Goal: Register for event/course

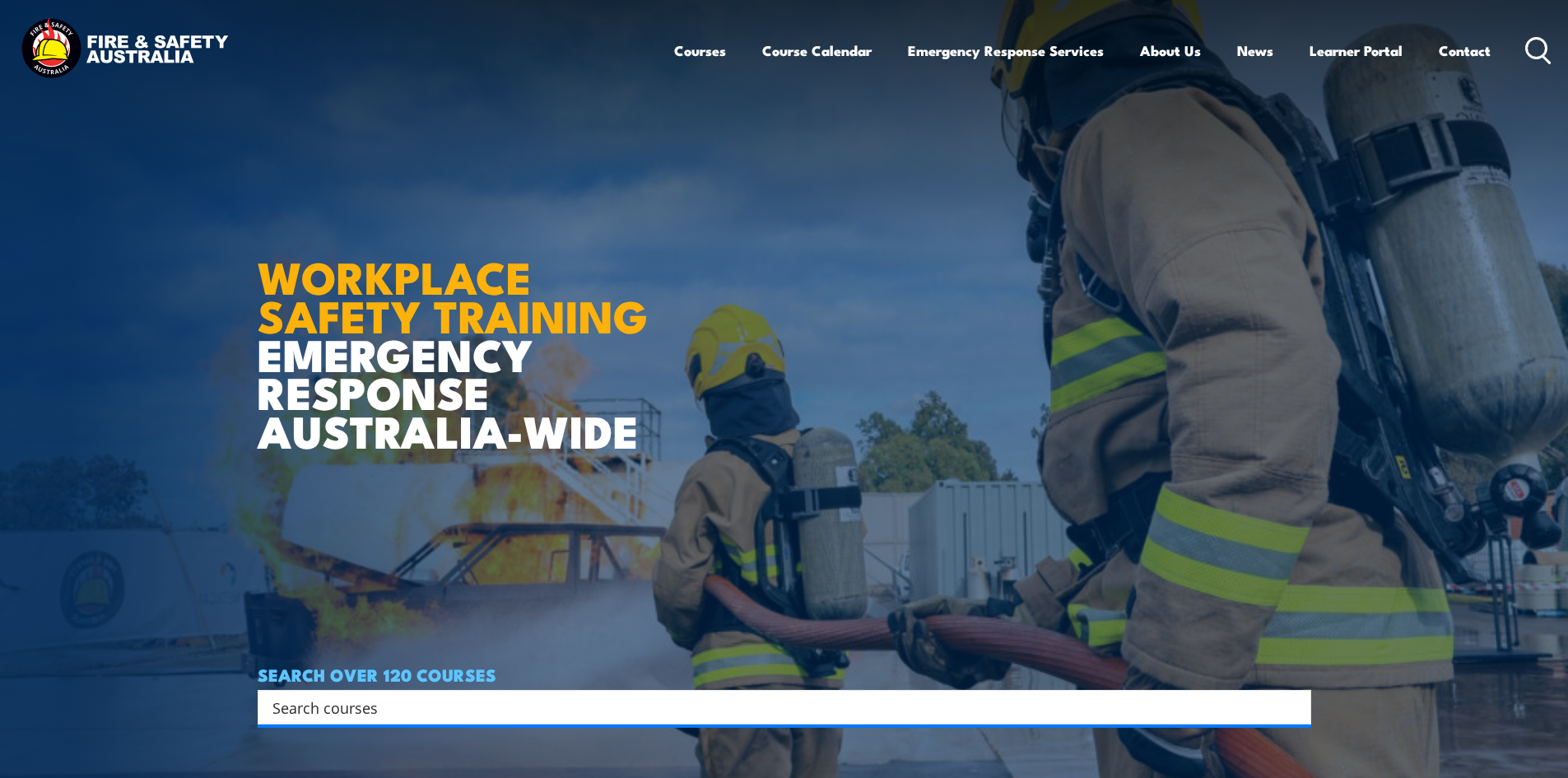
click at [1532, 49] on icon at bounding box center [1538, 50] width 27 height 27
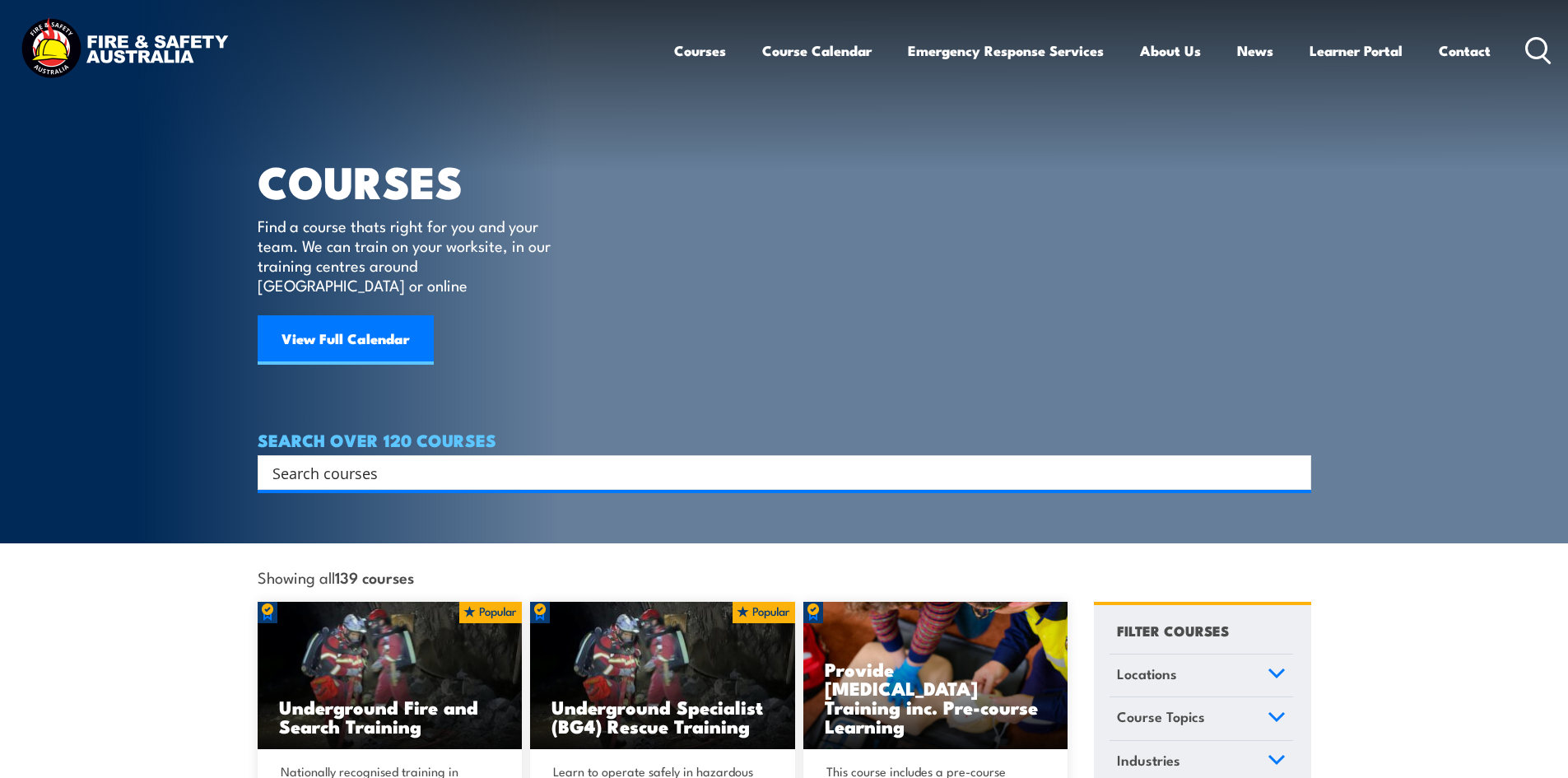
click at [711, 461] on input "Search input" at bounding box center [774, 473] width 1002 height 25
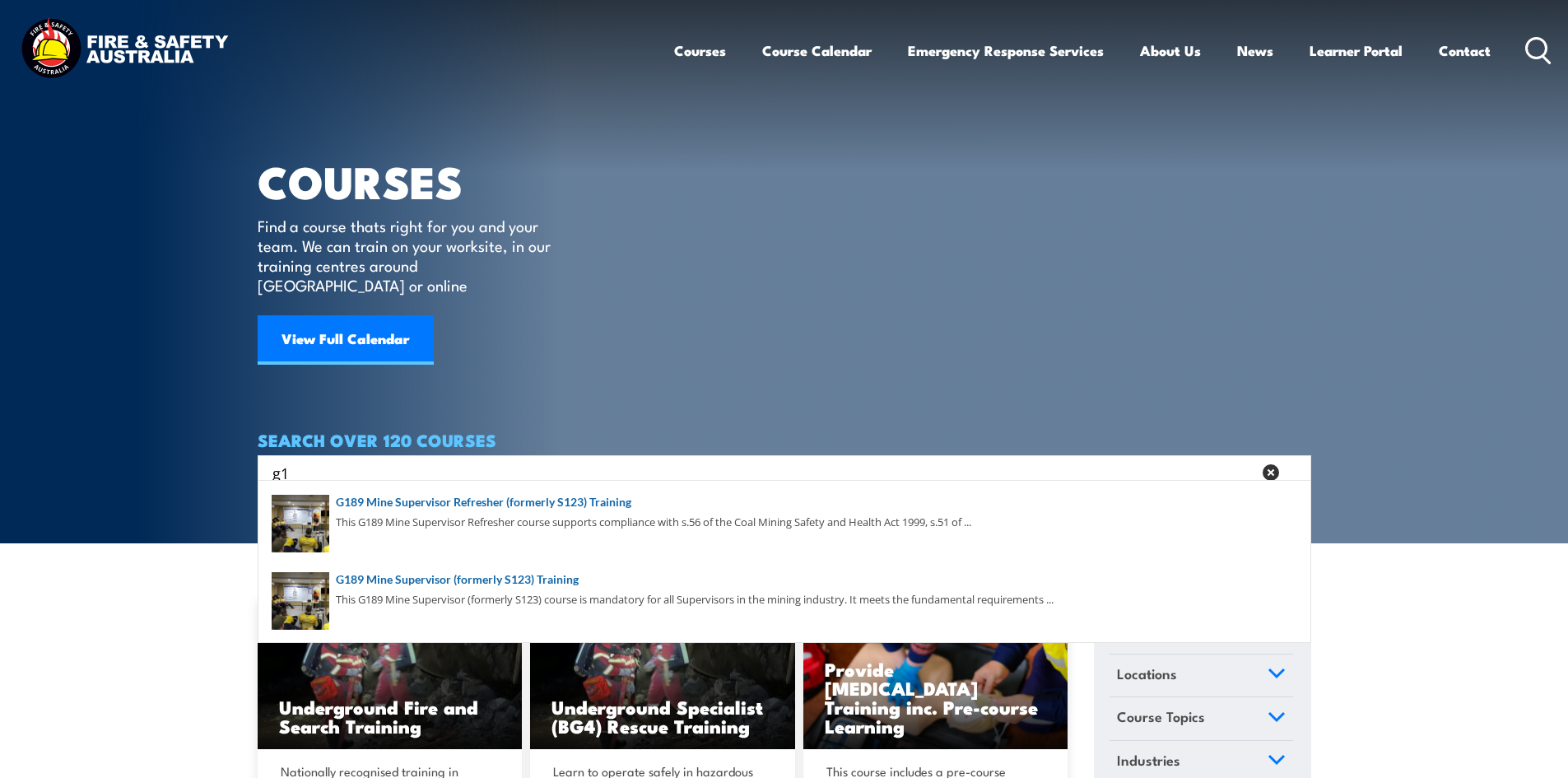
type input "g1"
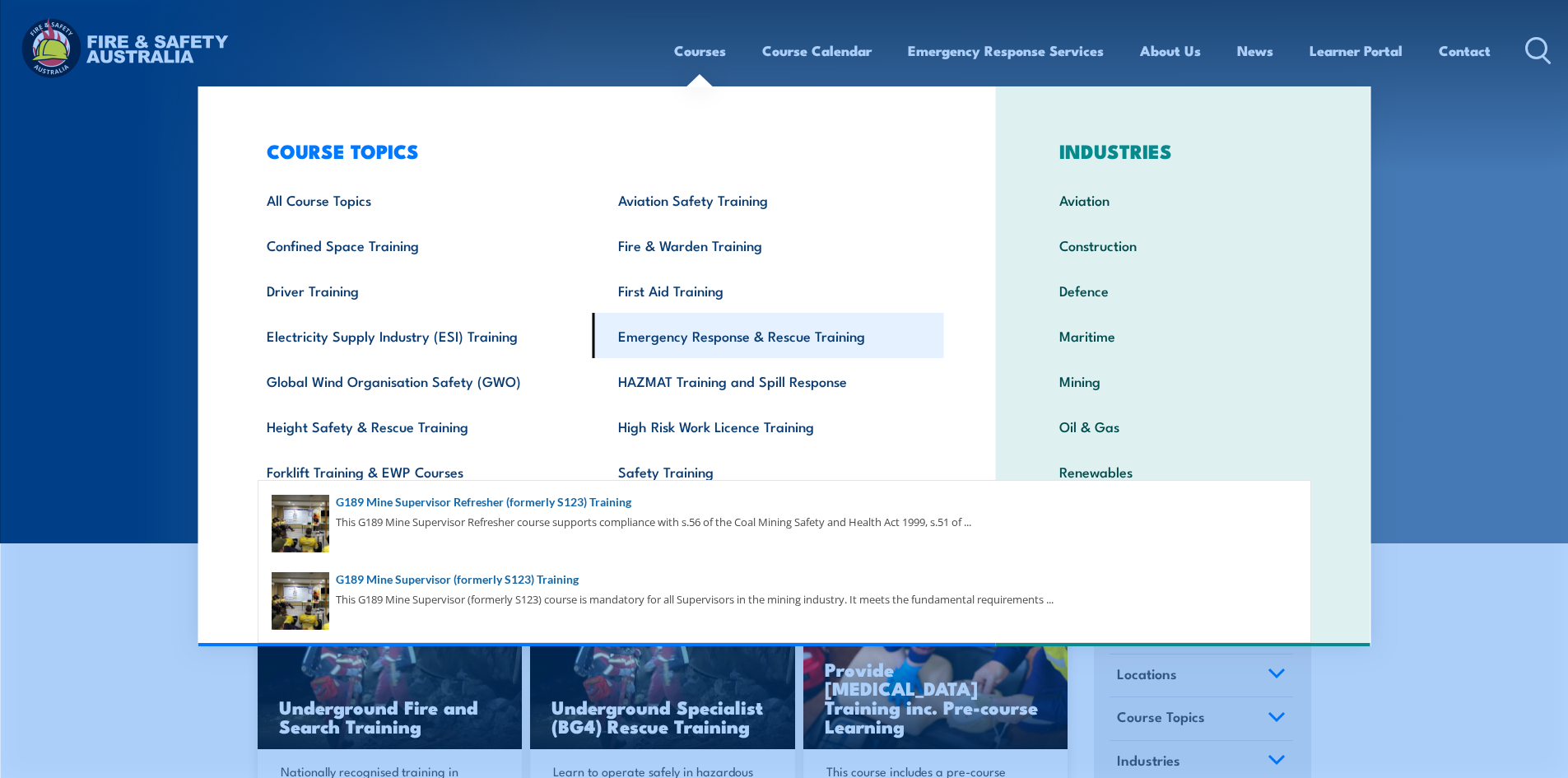
click at [719, 333] on link "Emergency Response & Rescue Training" at bounding box center [768, 336] width 352 height 46
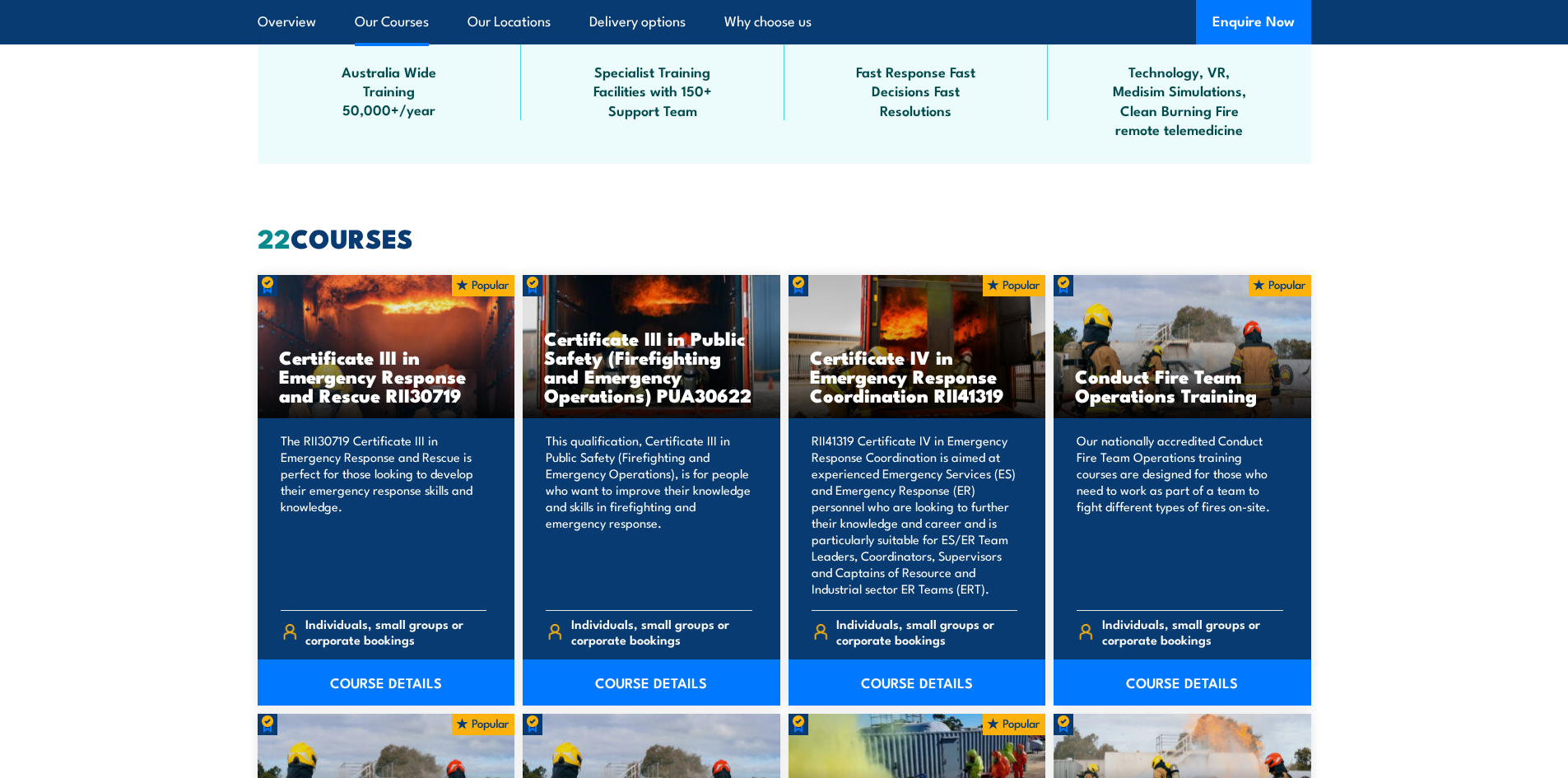
scroll to position [1318, 0]
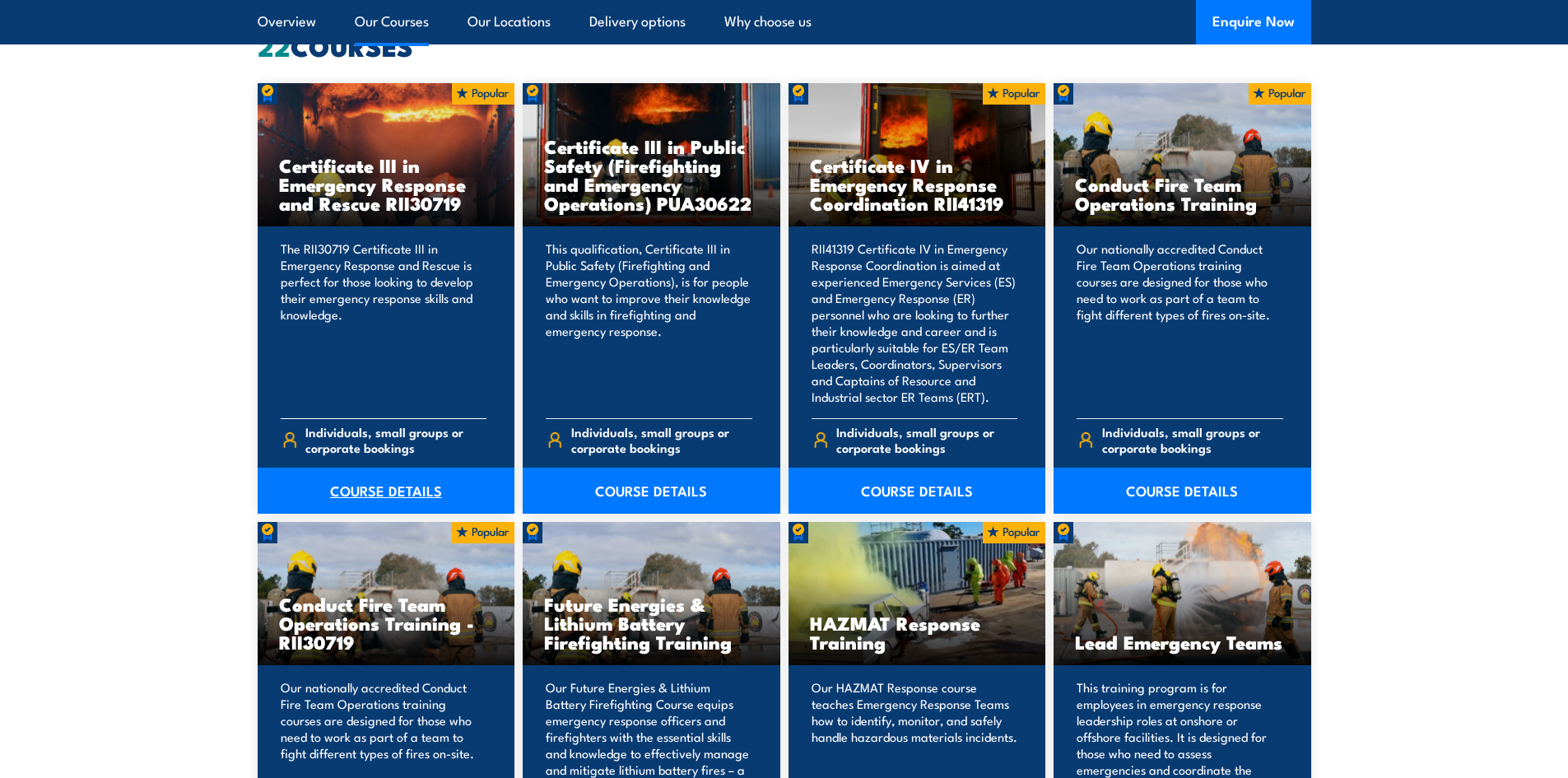
click at [387, 494] on link "COURSE DETAILS" at bounding box center [386, 491] width 258 height 47
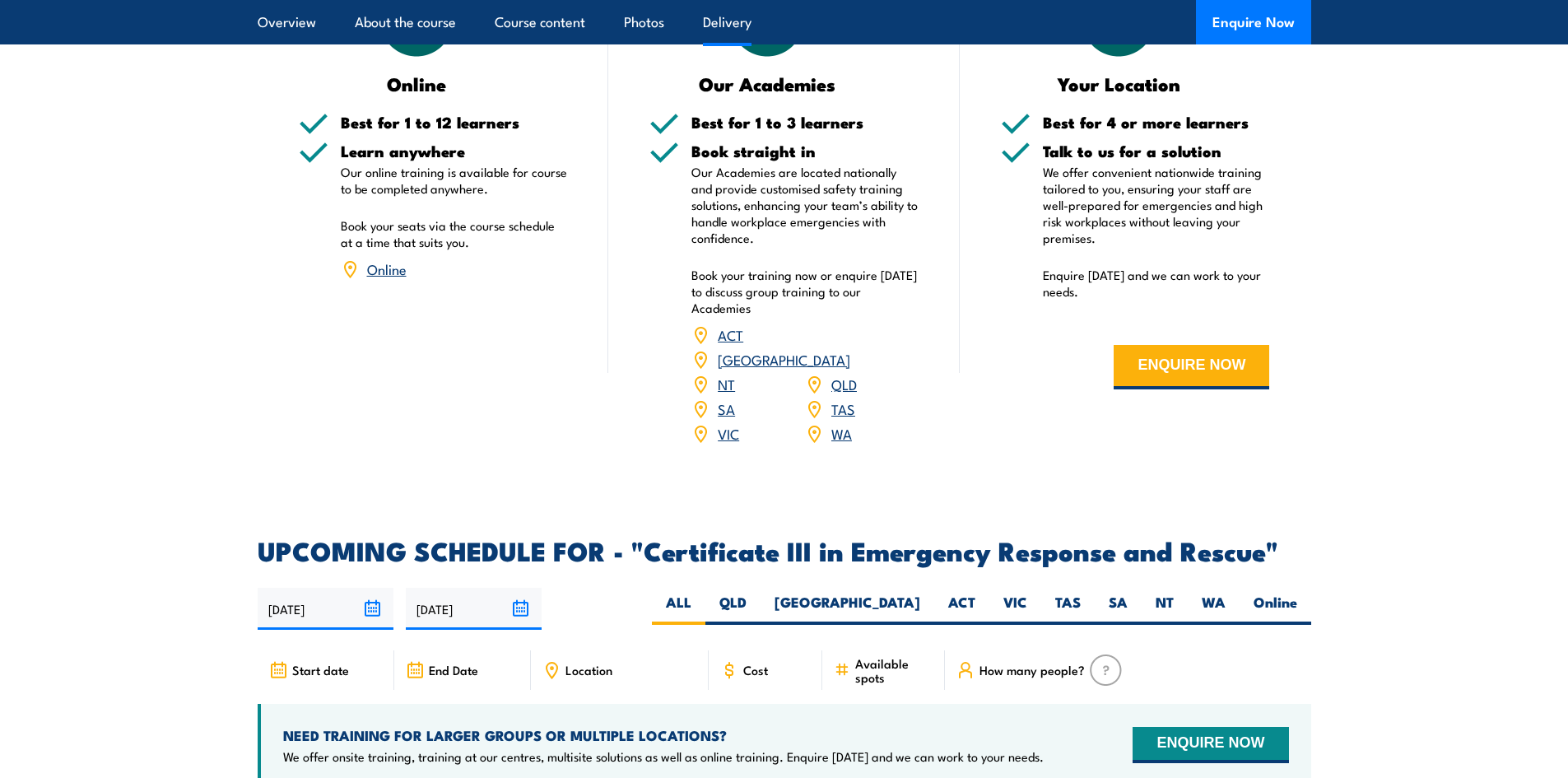
scroll to position [3541, 0]
